Goal: Contribute content

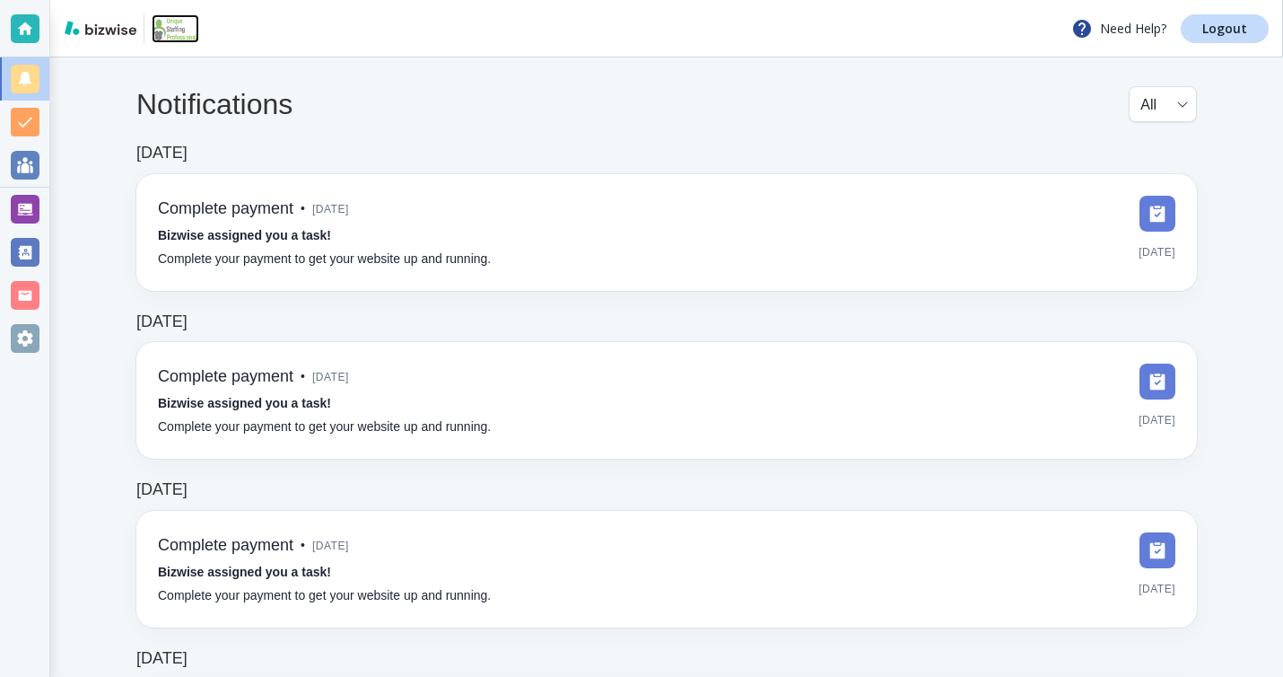
click at [160, 31] on img at bounding box center [176, 28] width 48 height 29
click at [171, 27] on img at bounding box center [176, 28] width 48 height 29
click at [31, 208] on div at bounding box center [25, 209] width 29 height 29
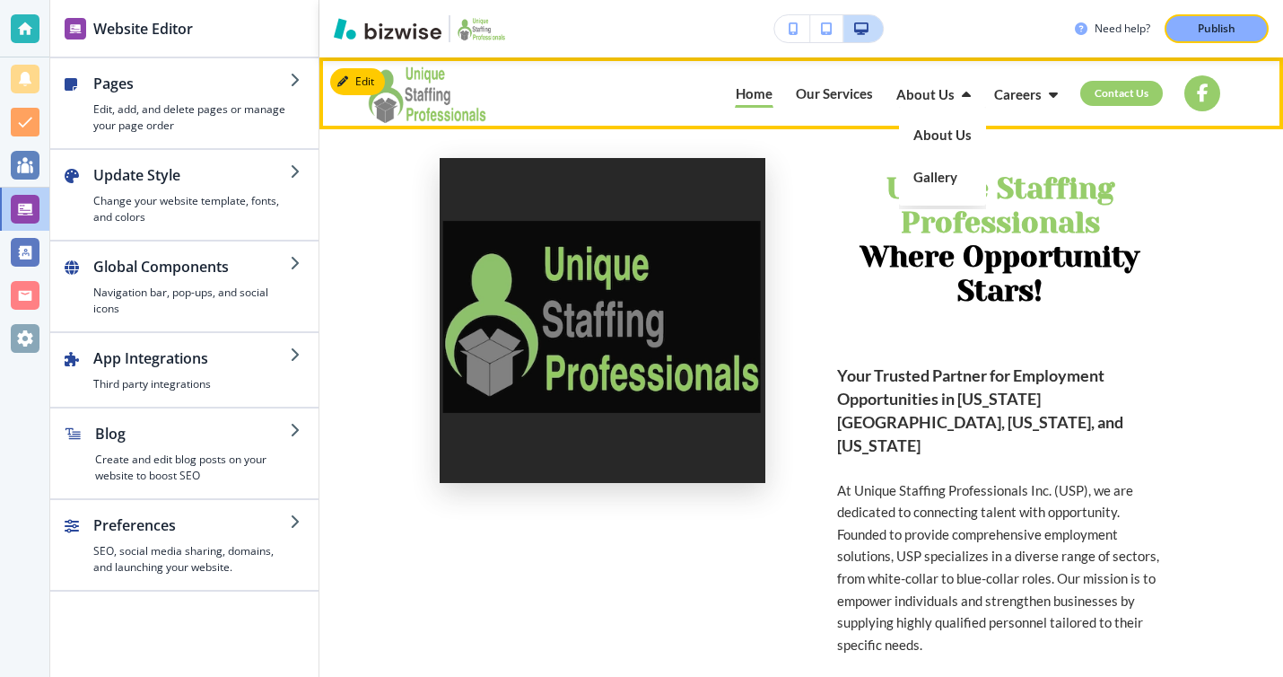
click at [943, 177] on p "Gallery" at bounding box center [943, 177] width 58 height 42
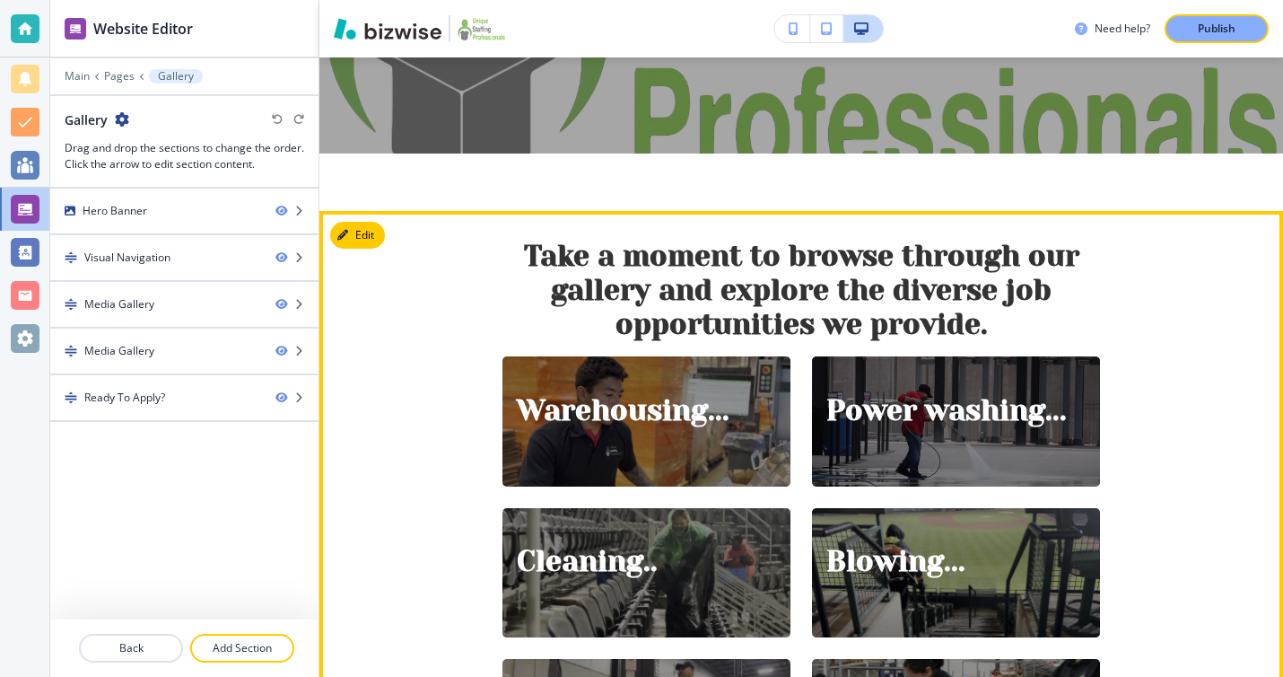
scroll to position [394, 0]
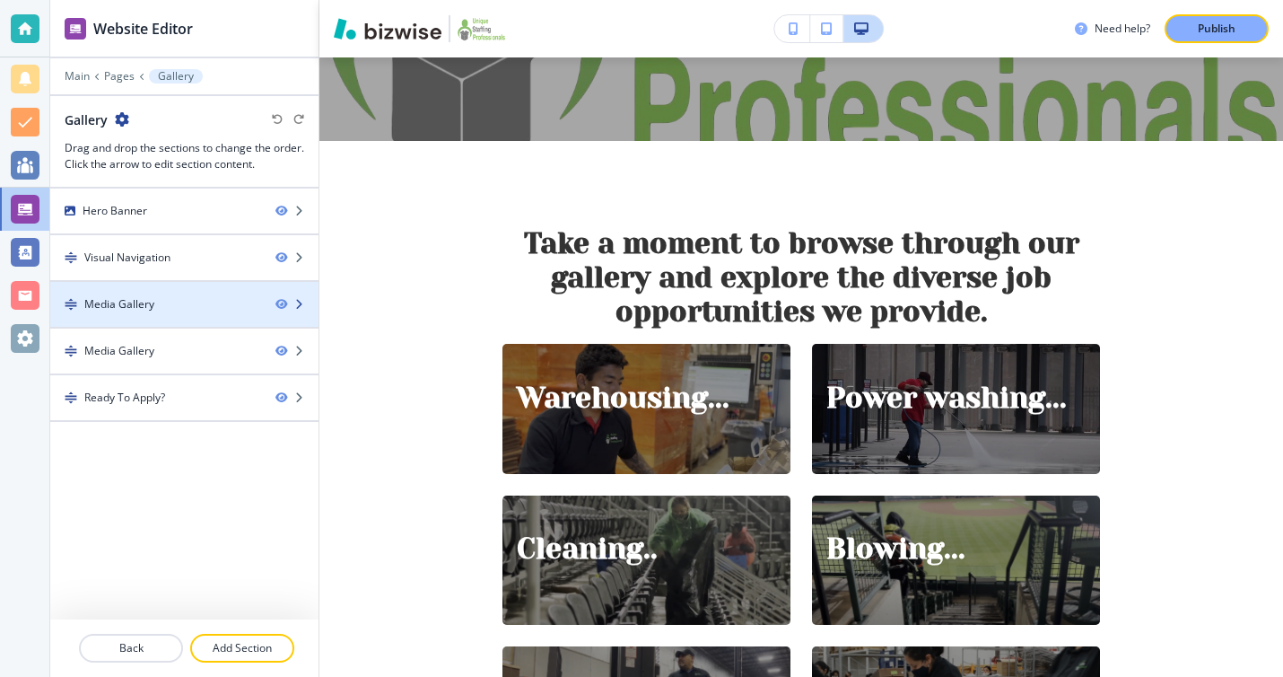
click at [160, 309] on div "Media Gallery" at bounding box center [155, 304] width 211 height 16
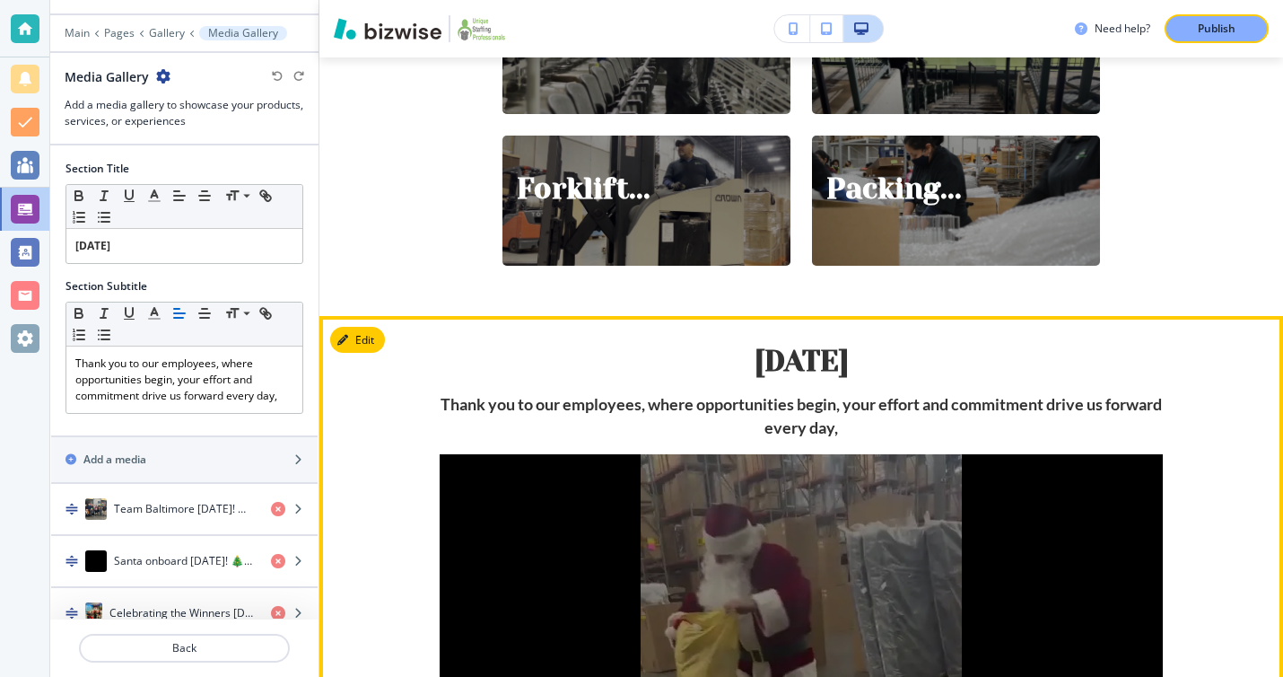
scroll to position [590, 0]
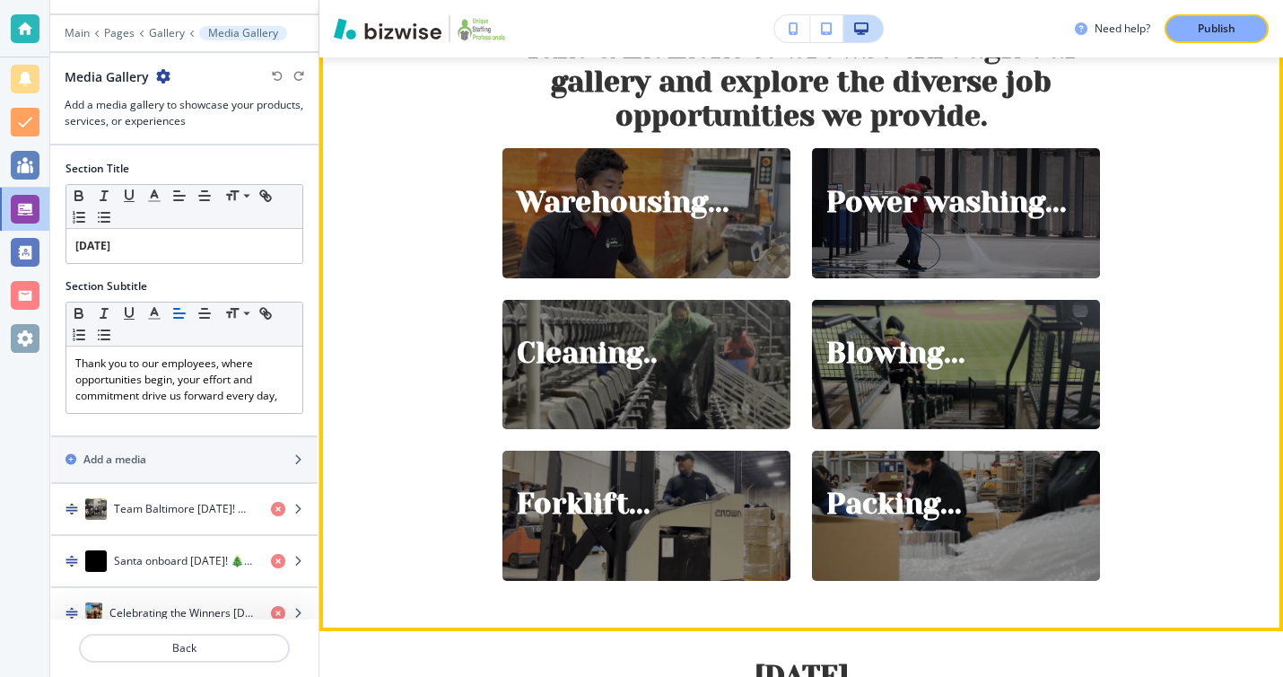
click at [436, 231] on div "Take a moment to browse through our gallery and explore the diverse job opportu…" at bounding box center [801, 316] width 964 height 627
click at [427, 231] on div "Take a moment to browse through our gallery and explore the diverse job opportu…" at bounding box center [801, 316] width 964 height 627
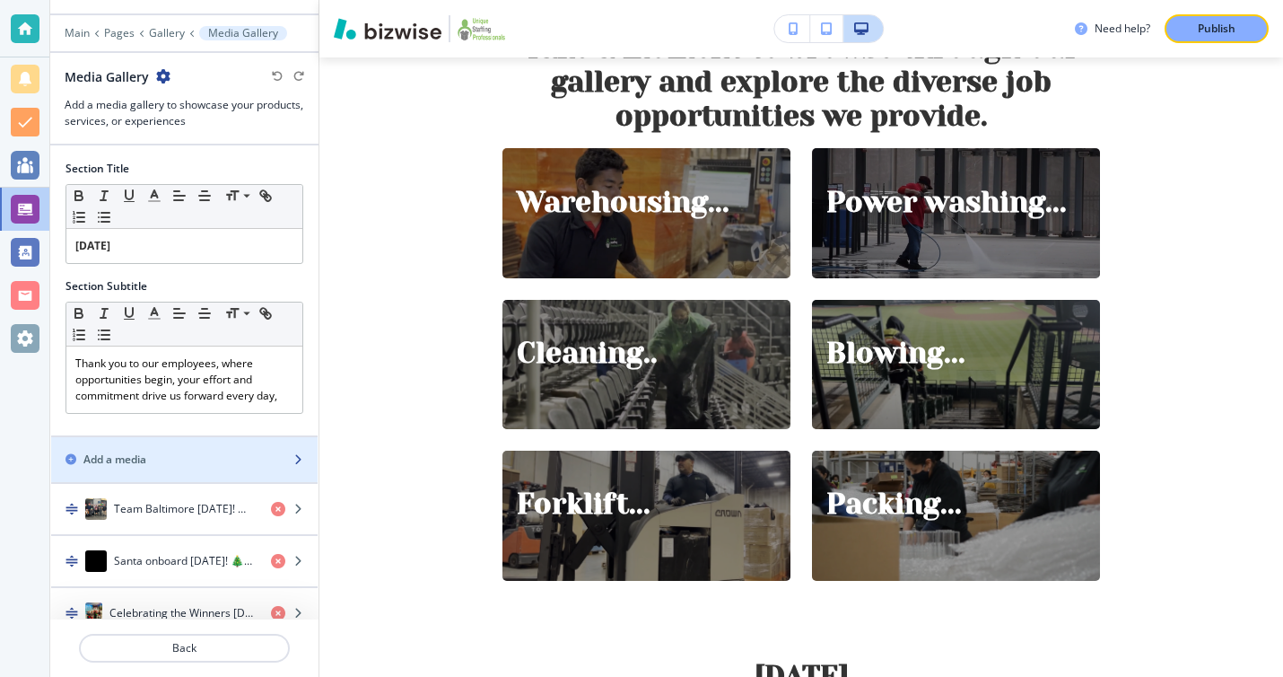
click at [162, 459] on div "Add a media" at bounding box center [164, 459] width 227 height 16
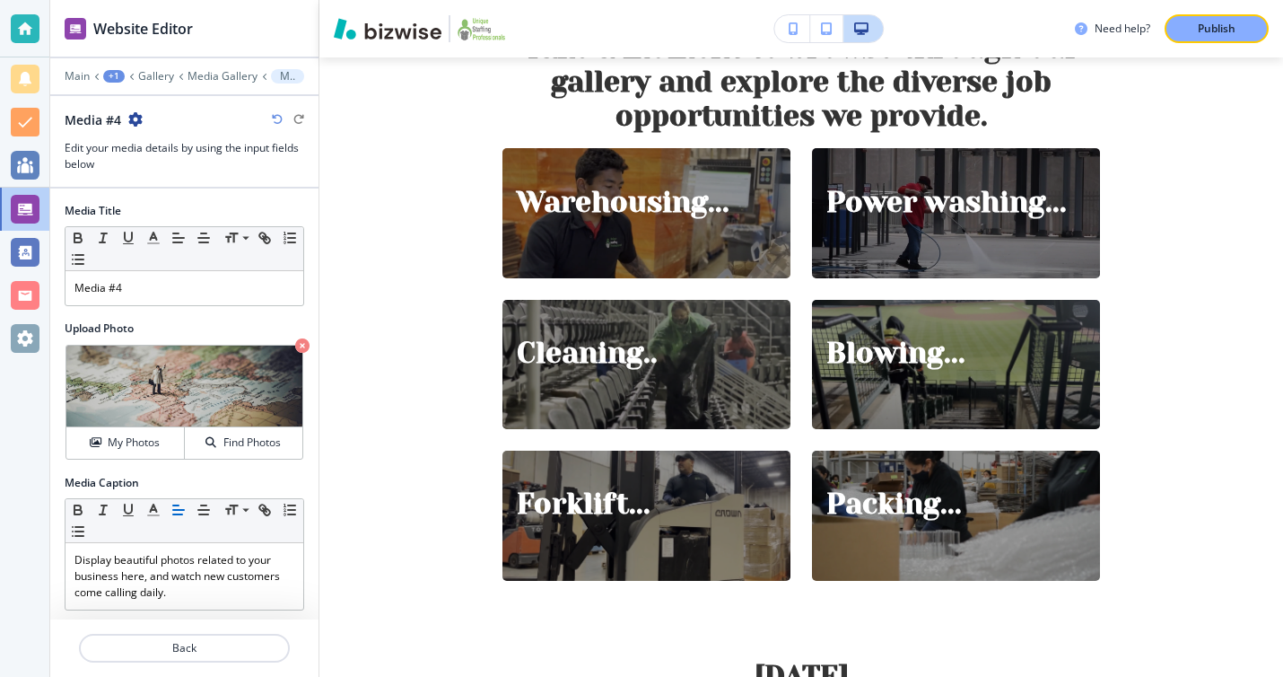
scroll to position [0, 0]
click at [158, 440] on h4 "My Photos" at bounding box center [134, 442] width 52 height 16
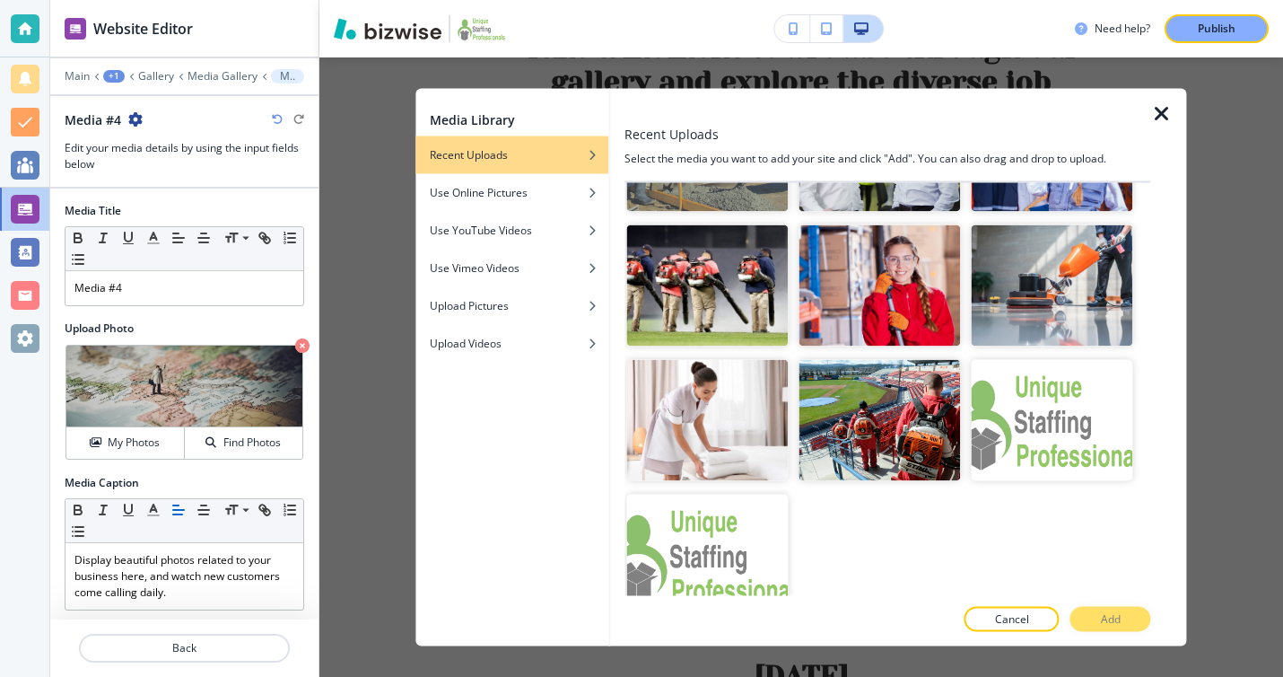
scroll to position [5799, 0]
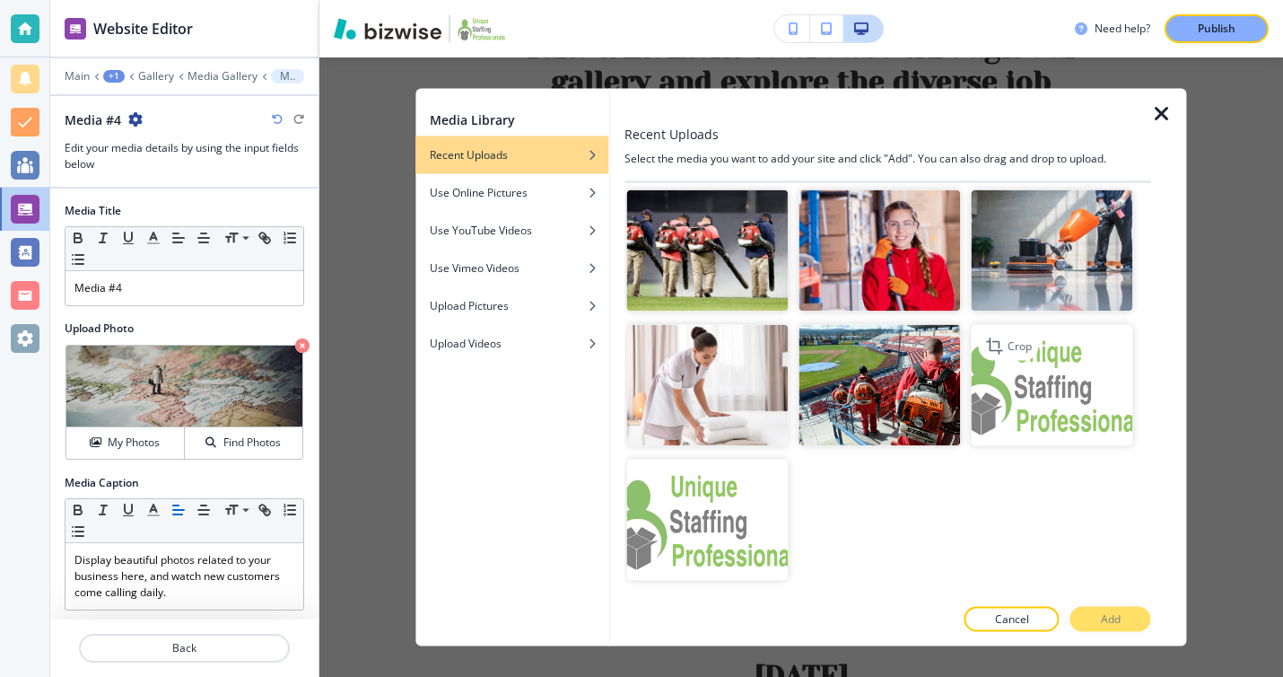
click at [1079, 378] on img "button" at bounding box center [1053, 385] width 162 height 121
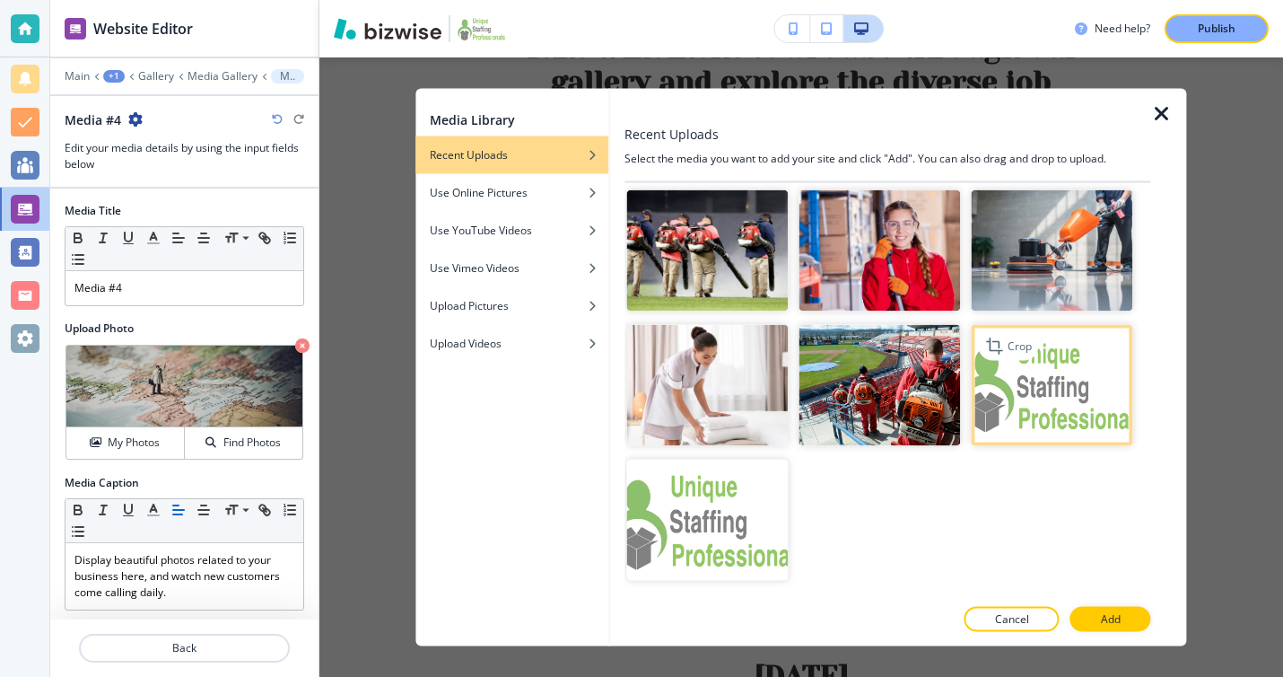
click at [1079, 378] on img "button" at bounding box center [1053, 385] width 162 height 121
click at [1009, 344] on p "Crop" at bounding box center [1020, 346] width 24 height 16
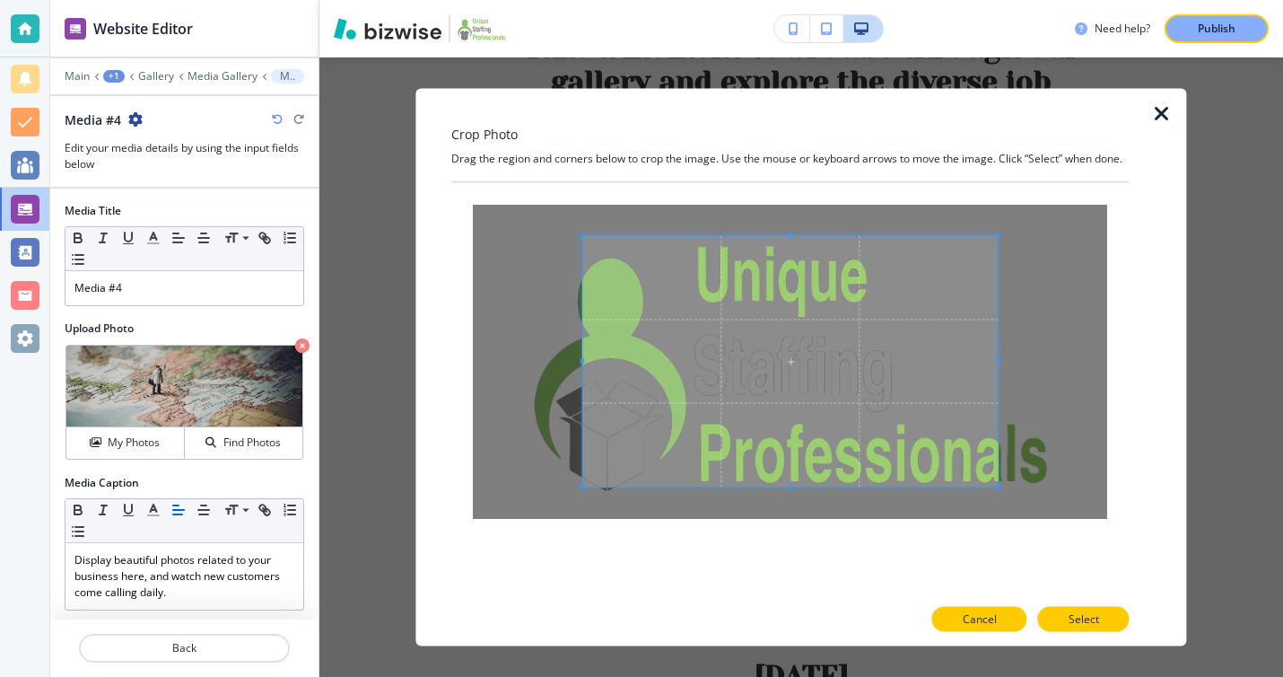
click at [981, 616] on p "Cancel" at bounding box center [980, 619] width 34 height 16
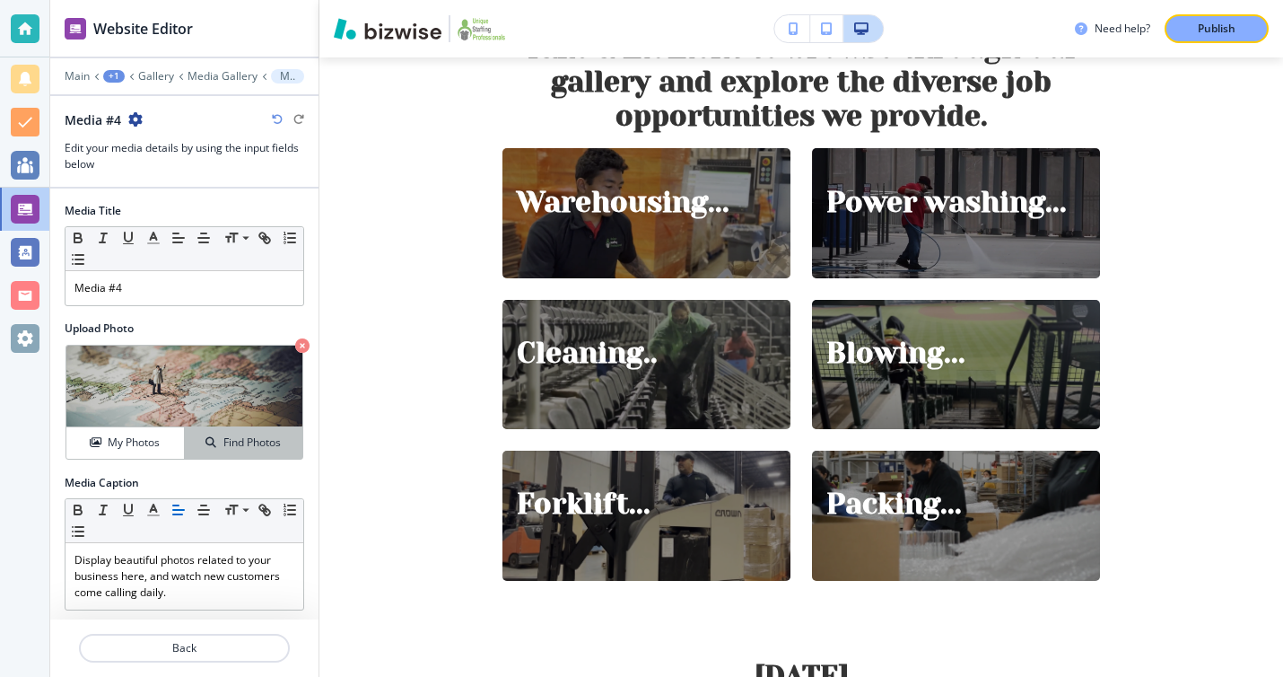
click at [223, 441] on h4 "Find Photos" at bounding box center [251, 442] width 57 height 16
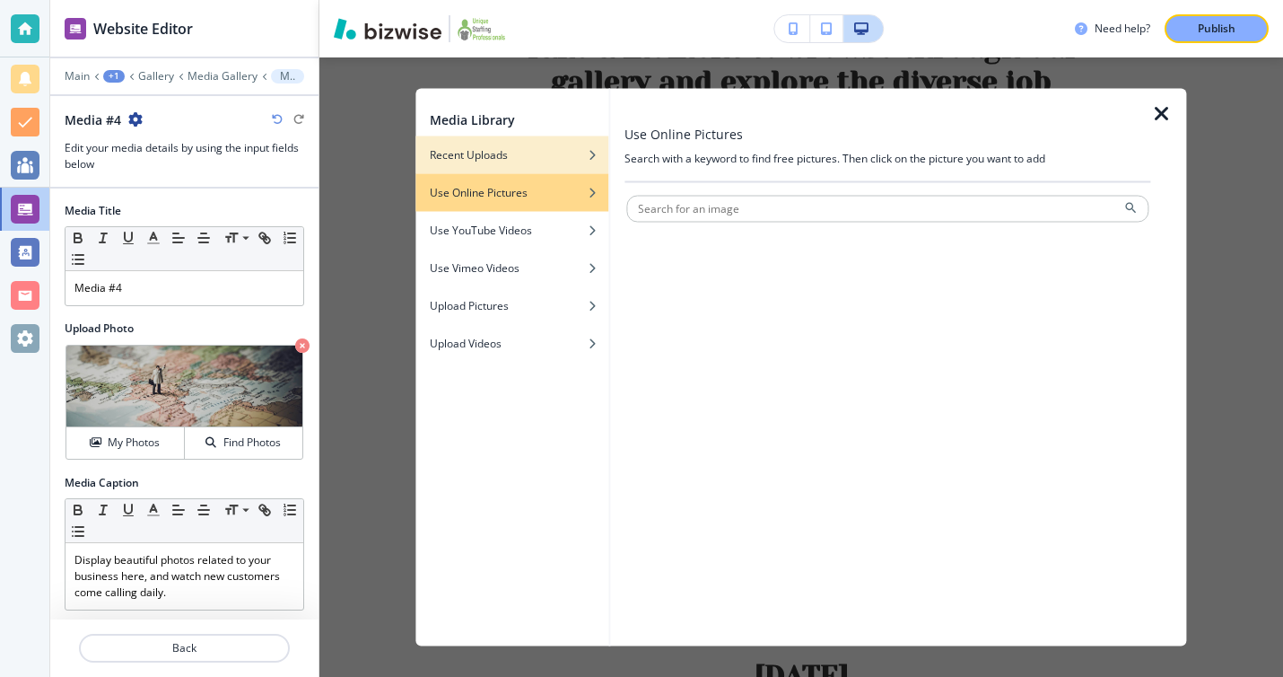
click at [553, 165] on div "button" at bounding box center [512, 168] width 193 height 11
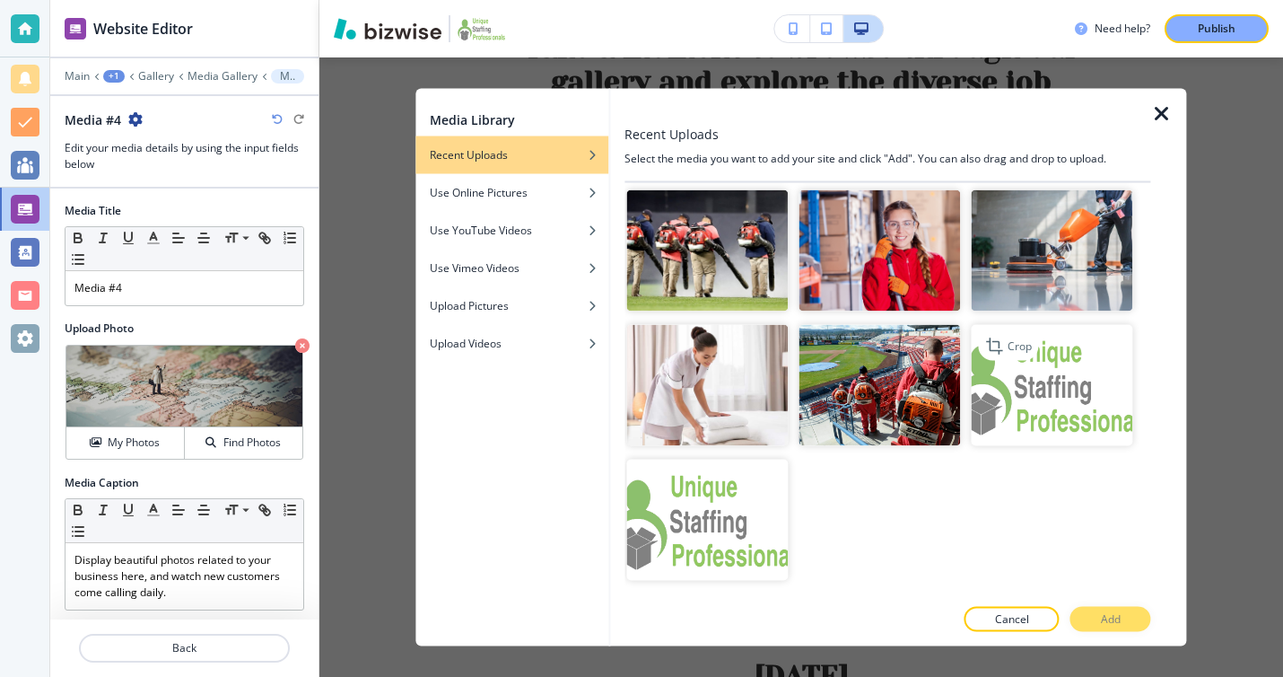
click at [1034, 377] on img "button" at bounding box center [1053, 385] width 162 height 121
